Goal: Task Accomplishment & Management: Complete application form

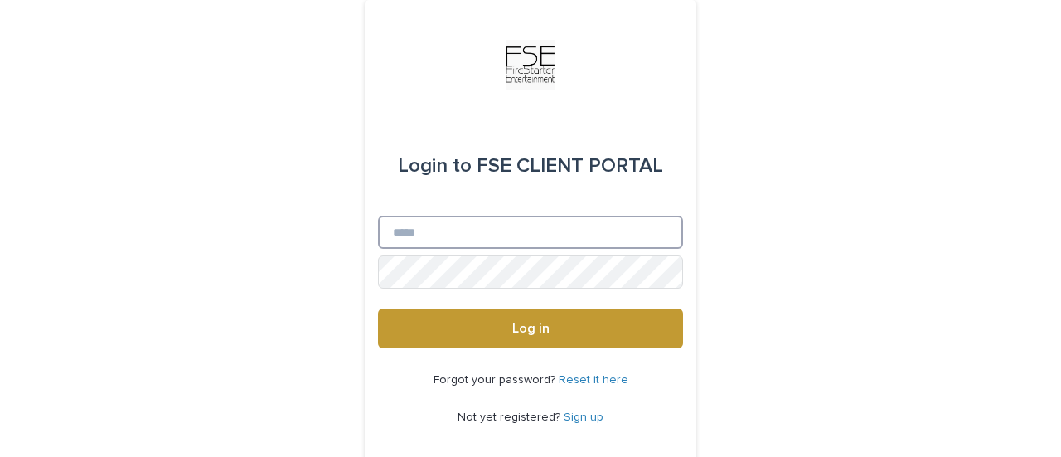
click at [445, 241] on input "Email" at bounding box center [530, 231] width 305 height 33
type input "**********"
click at [378, 308] on button "Log in" at bounding box center [530, 328] width 305 height 40
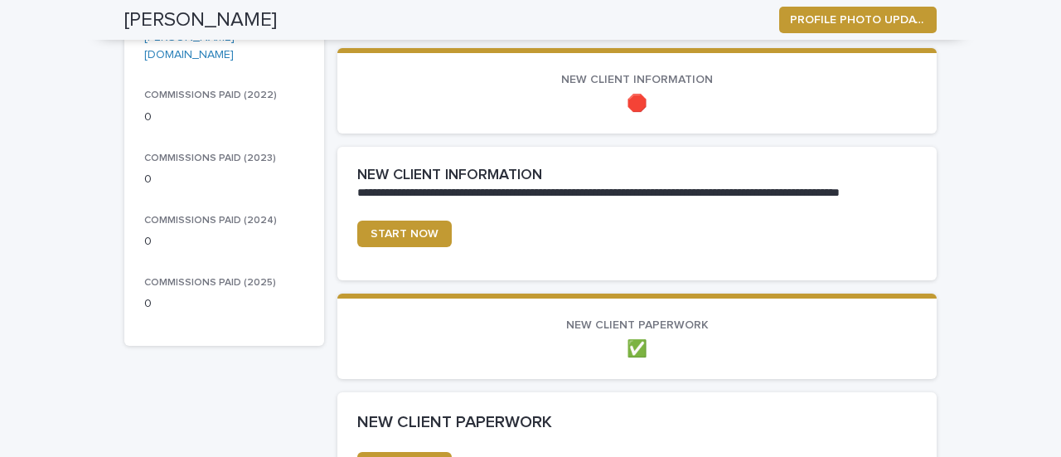
scroll to position [417, 0]
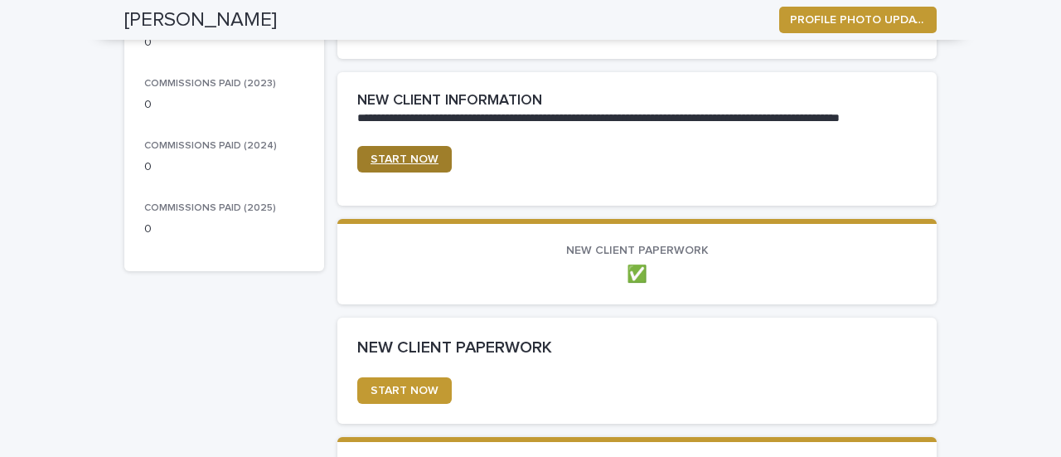
click at [401, 157] on span "START NOW" at bounding box center [404, 159] width 68 height 12
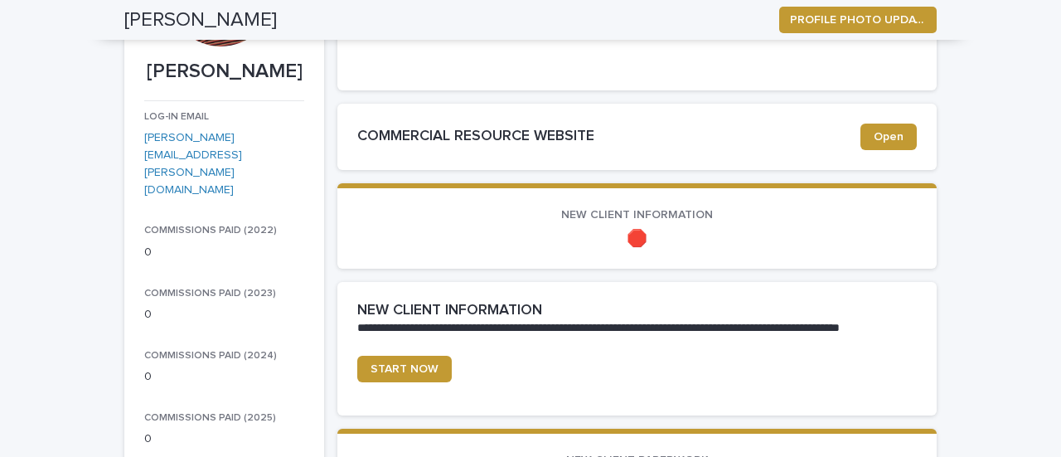
scroll to position [206, 0]
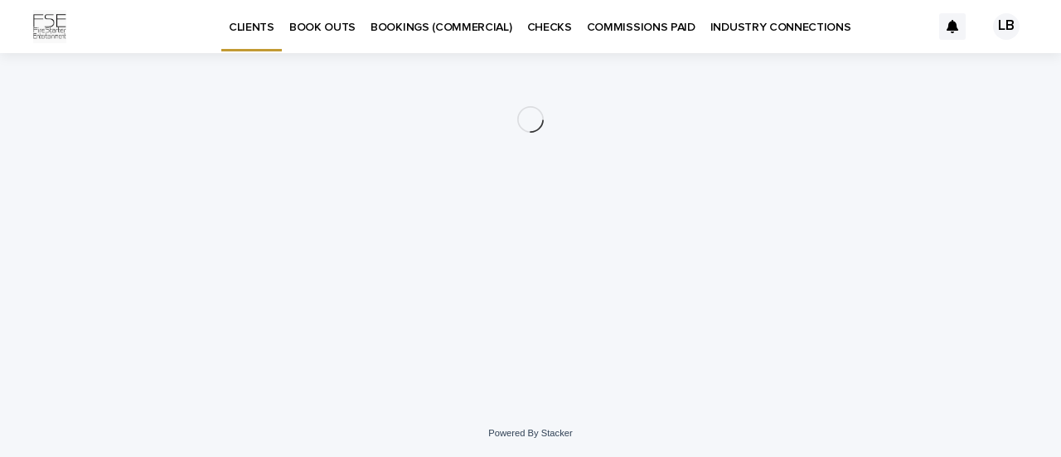
click at [324, 31] on p "BOOK OUTS" at bounding box center [322, 17] width 66 height 35
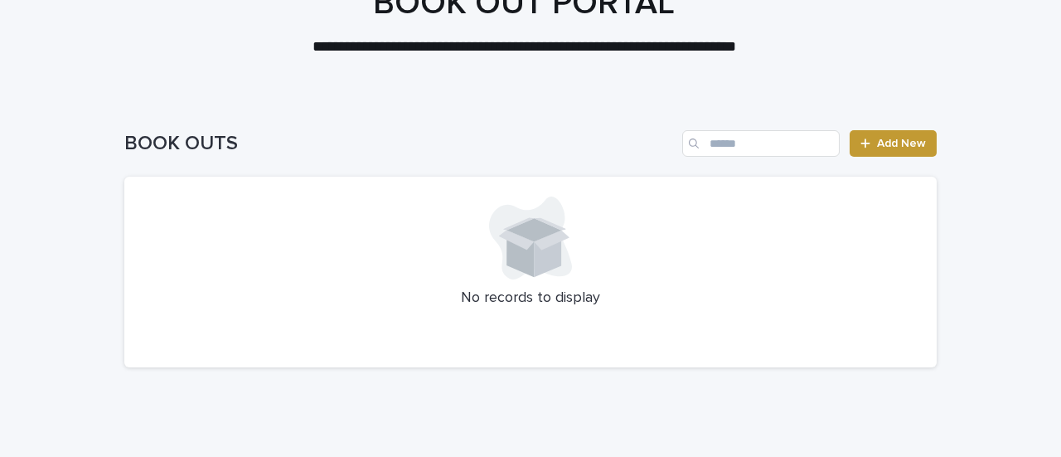
scroll to position [123, 0]
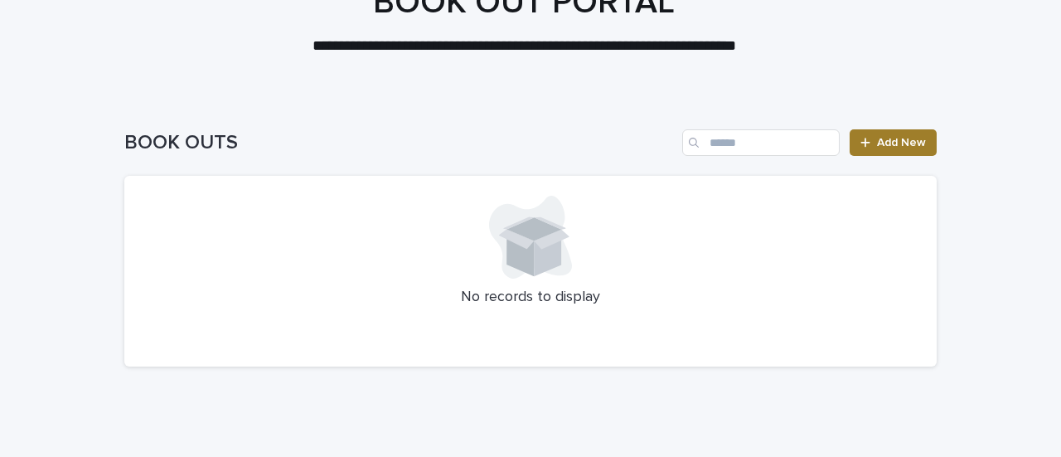
click at [916, 145] on span "Add New" at bounding box center [901, 143] width 49 height 12
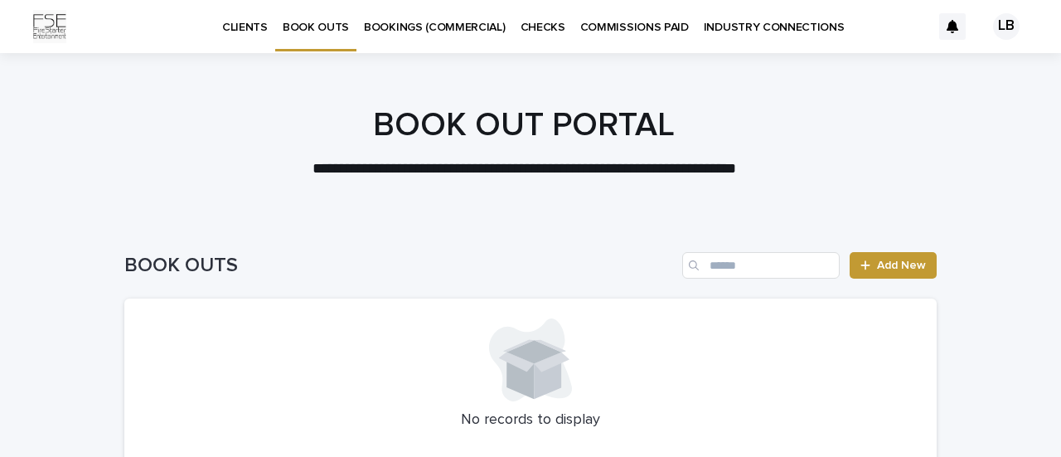
click at [267, 28] on div "CLIENTS" at bounding box center [245, 17] width 60 height 35
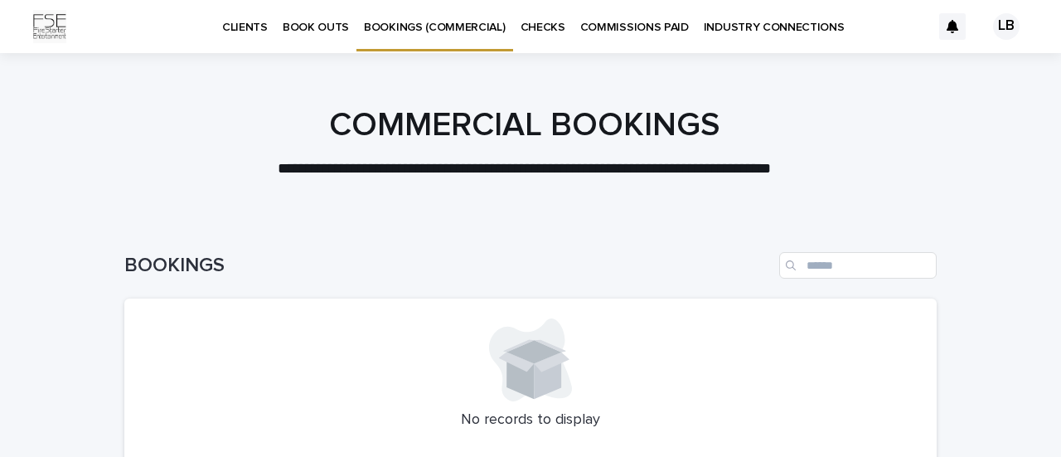
click at [272, 27] on div "CLIENTS" at bounding box center [245, 17] width 60 height 35
click at [254, 27] on p "CLIENTS" at bounding box center [245, 17] width 46 height 35
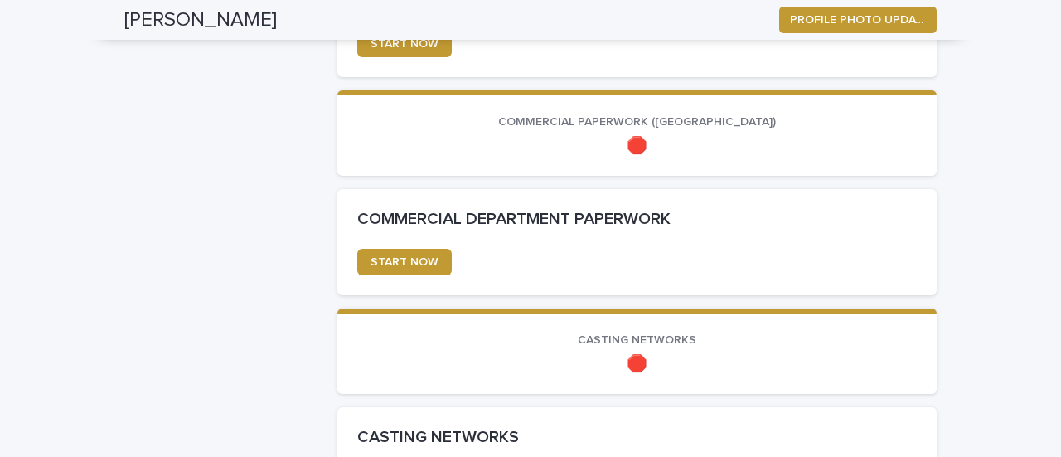
scroll to position [764, 0]
click at [414, 264] on span "START NOW" at bounding box center [404, 261] width 68 height 12
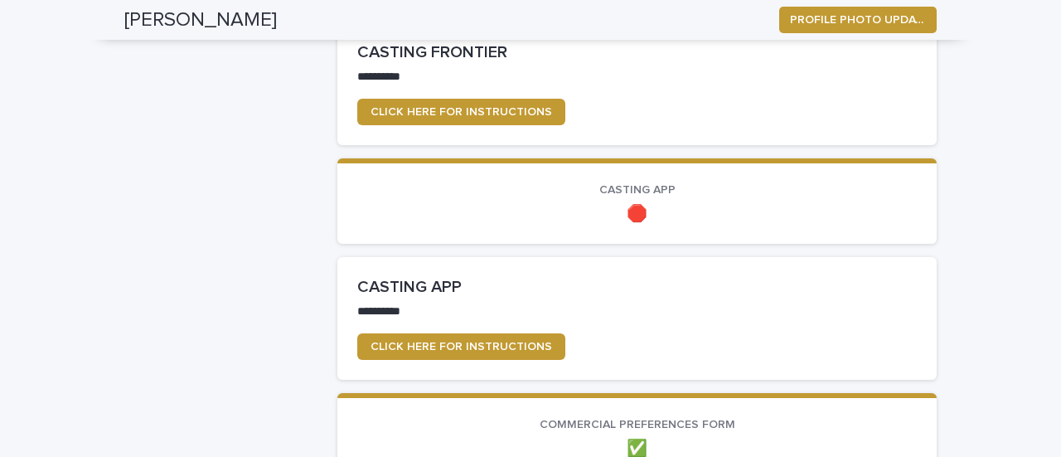
scroll to position [1124, 0]
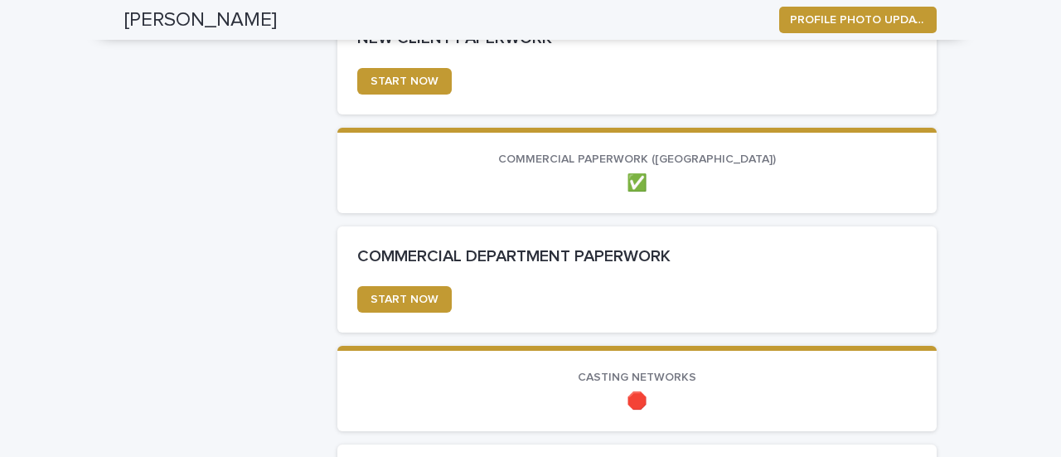
scroll to position [730, 0]
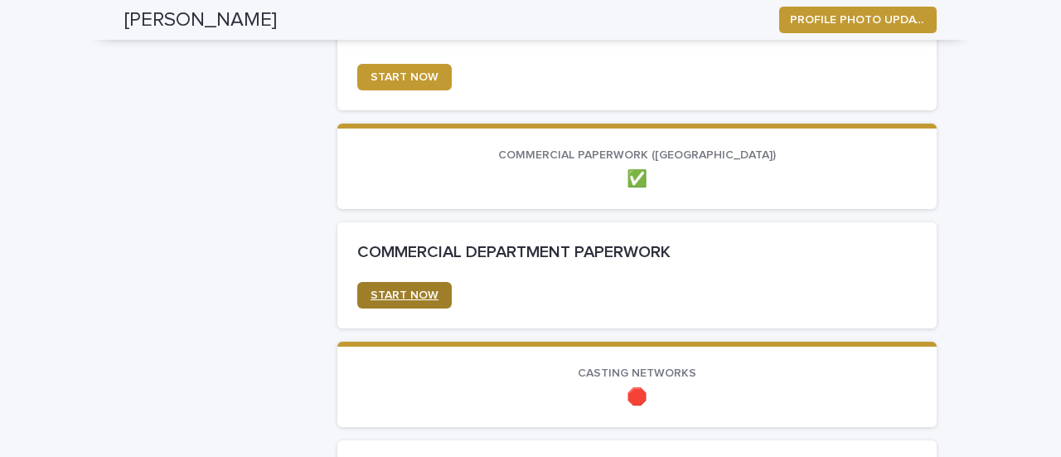
click at [394, 283] on link "START NOW" at bounding box center [404, 295] width 94 height 27
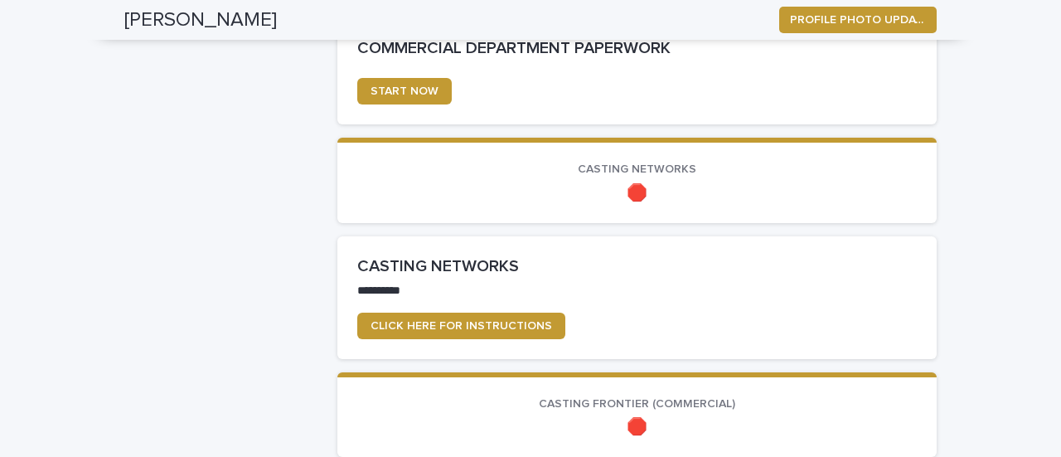
scroll to position [935, 0]
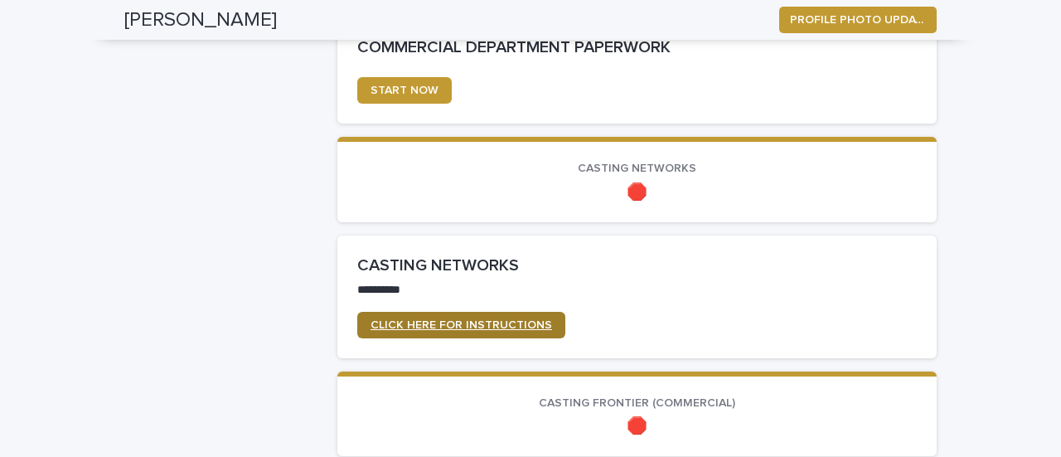
click at [461, 320] on span "CLICK HERE FOR INSTRUCTIONS" at bounding box center [460, 325] width 181 height 12
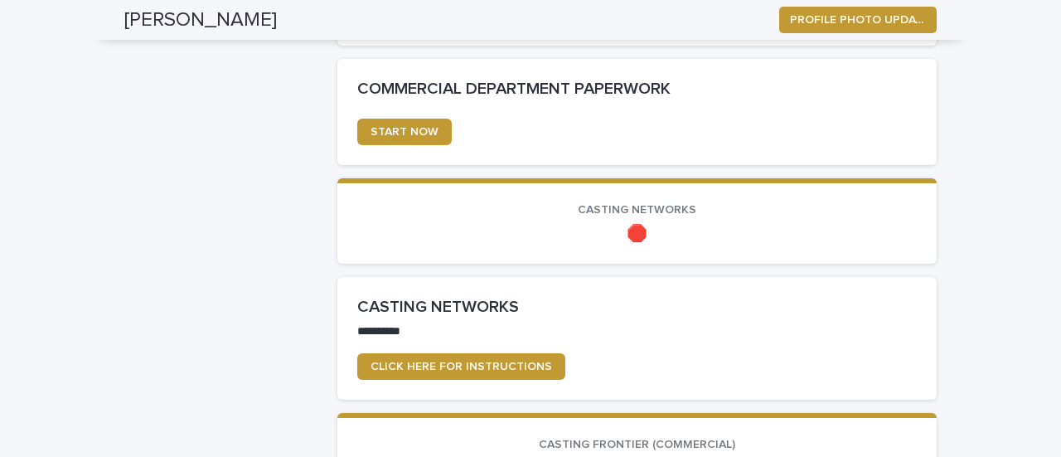
scroll to position [883, 0]
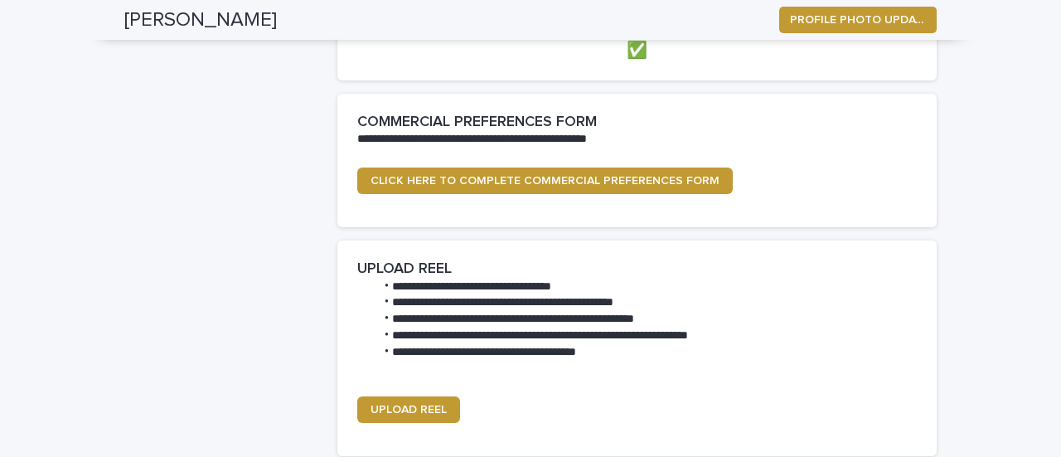
scroll to position [1780, 0]
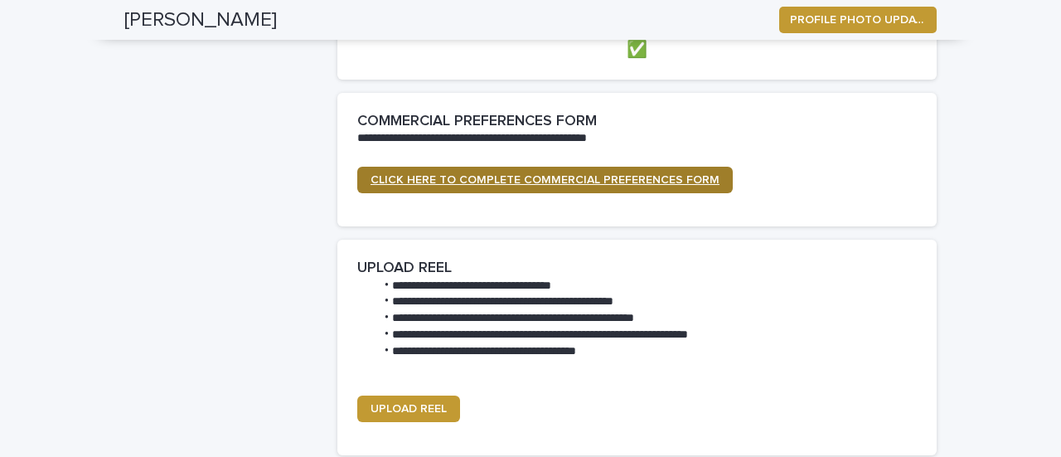
click at [491, 178] on span "CLICK HERE TO COMPLETE COMMERCIAL PREFERENCES FORM" at bounding box center [544, 180] width 349 height 12
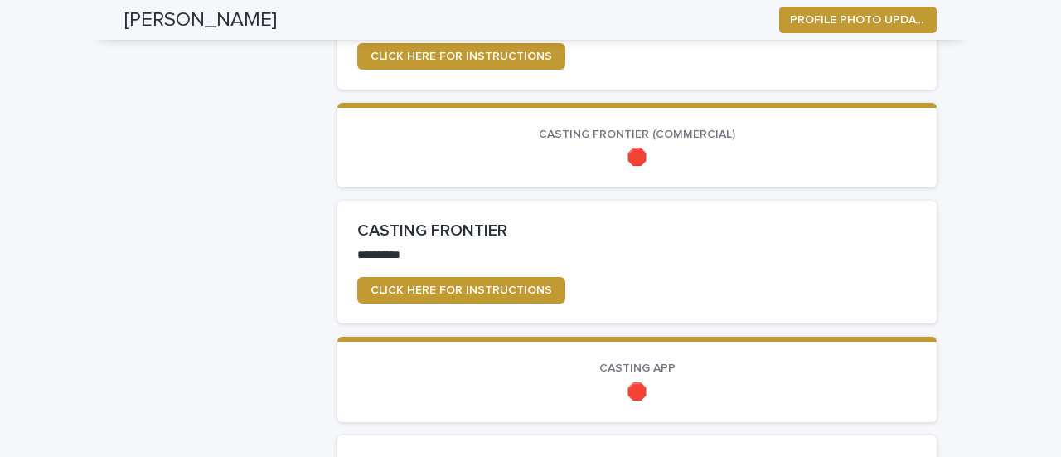
scroll to position [1250, 0]
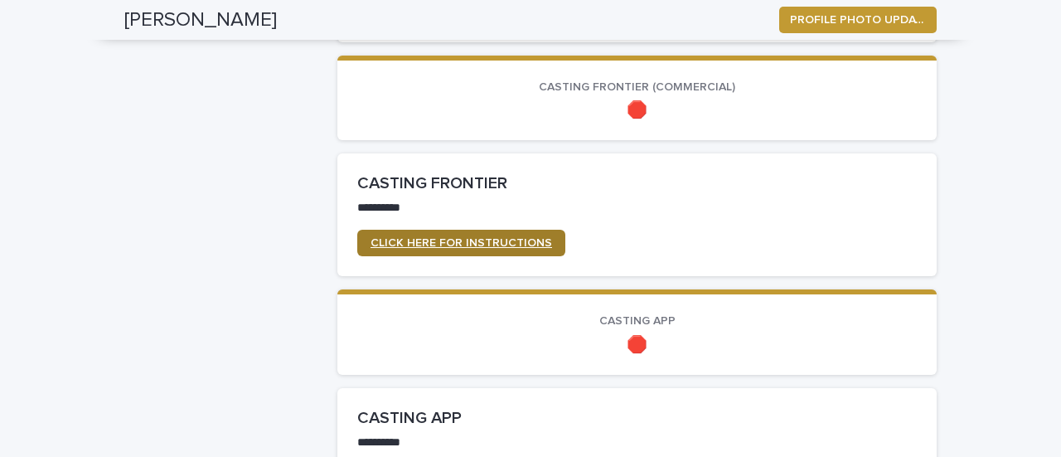
click at [481, 238] on span "CLICK HERE FOR INSTRUCTIONS" at bounding box center [460, 243] width 181 height 12
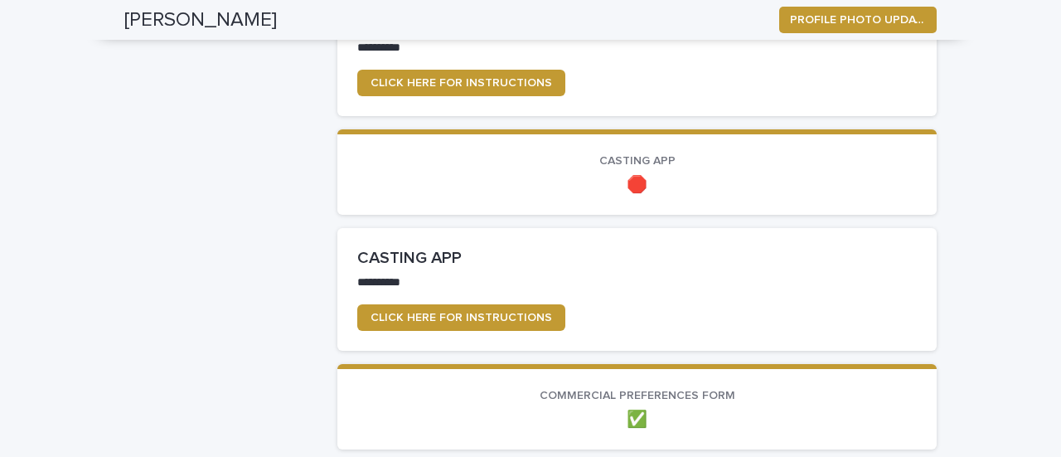
scroll to position [1413, 0]
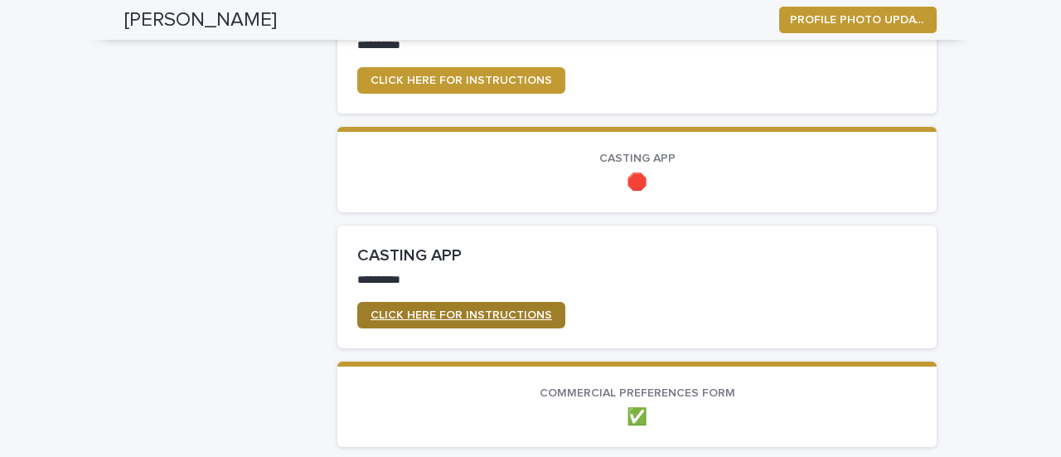
click at [473, 312] on span "CLICK HERE FOR INSTRUCTIONS" at bounding box center [460, 315] width 181 height 12
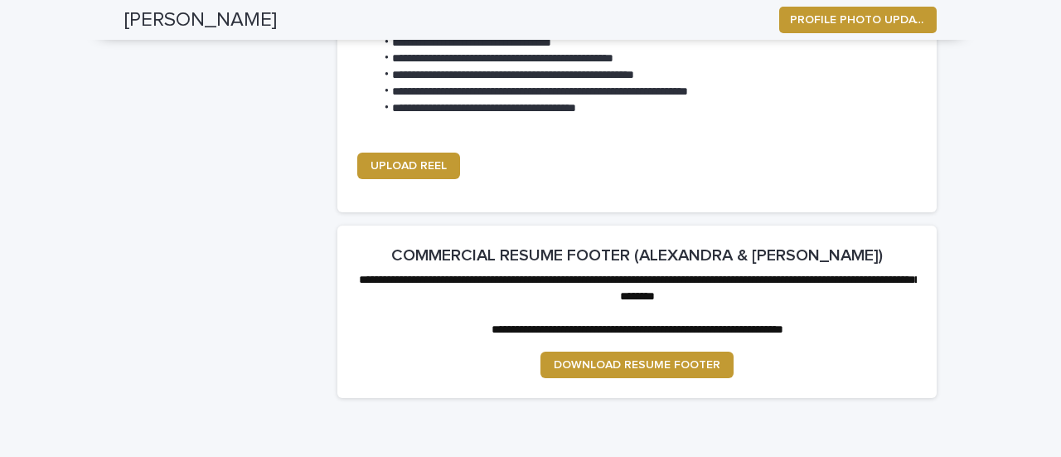
scroll to position [2036, 0]
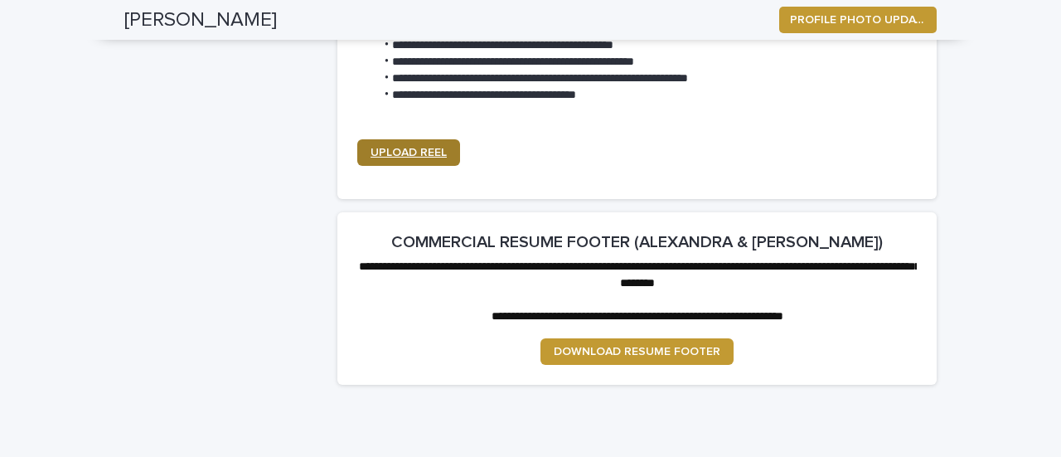
click at [419, 157] on span "UPLOAD REEL" at bounding box center [408, 153] width 76 height 12
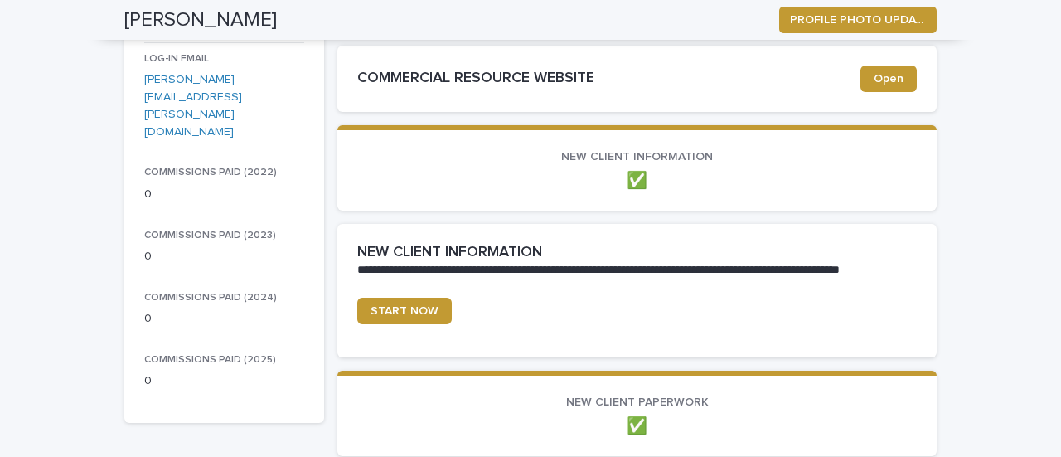
scroll to position [0, 0]
